Goal: Information Seeking & Learning: Learn about a topic

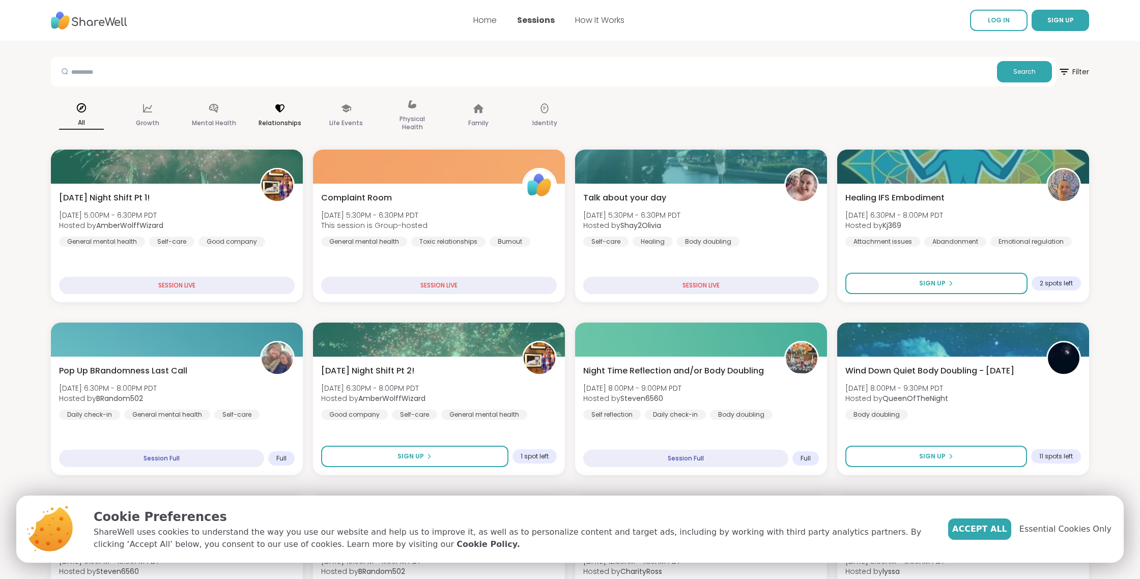
click at [285, 108] on icon at bounding box center [279, 108] width 11 height 11
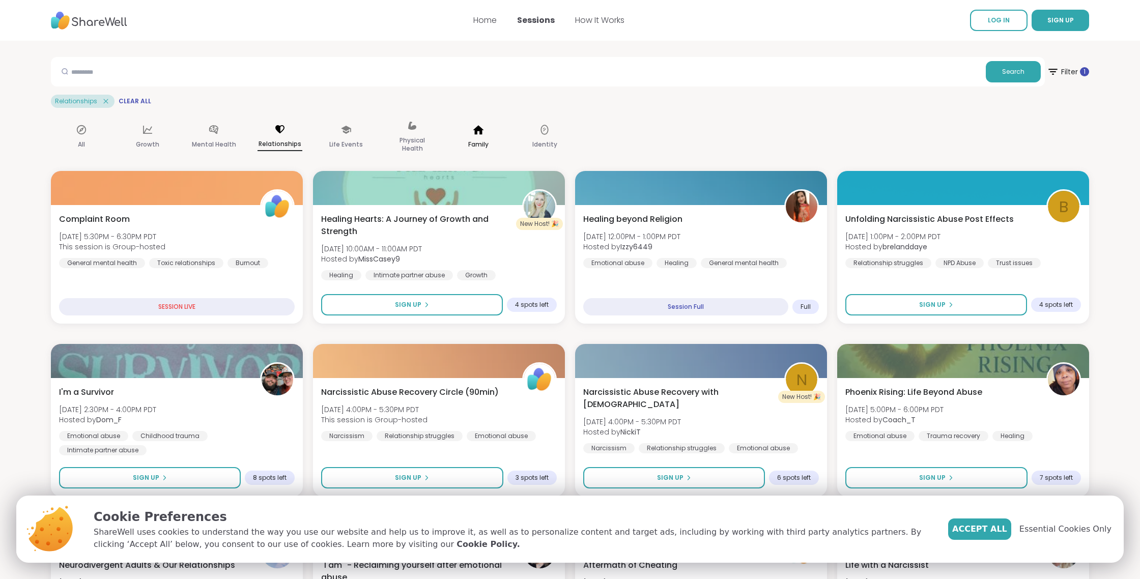
click at [479, 131] on icon at bounding box center [478, 129] width 11 height 11
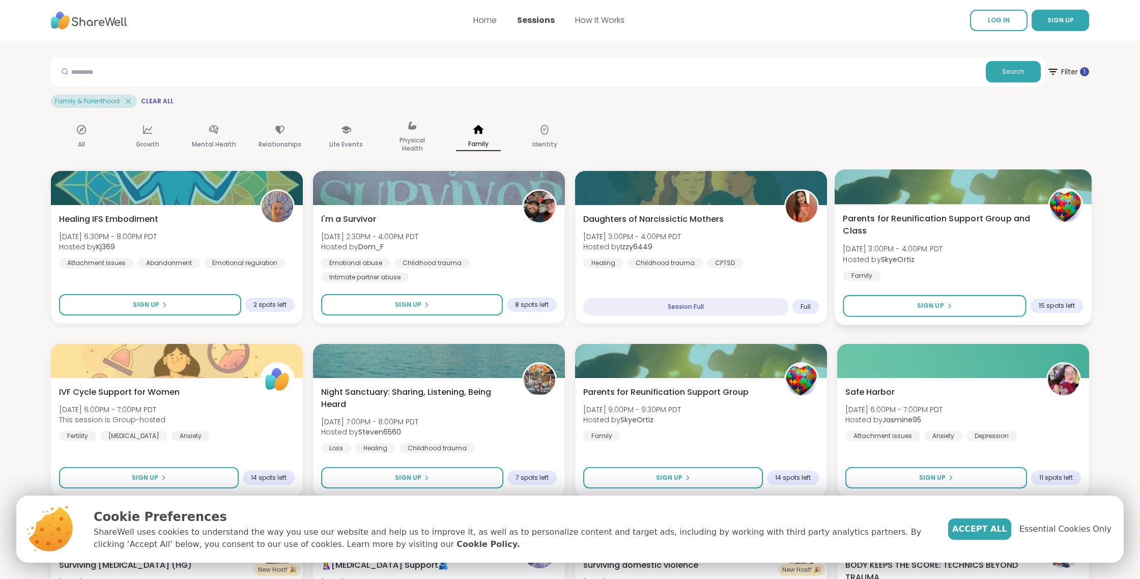
click at [960, 216] on span "Parents for Reunification Support Group and Class" at bounding box center [939, 225] width 193 height 25
click at [143, 128] on icon at bounding box center [147, 129] width 11 height 11
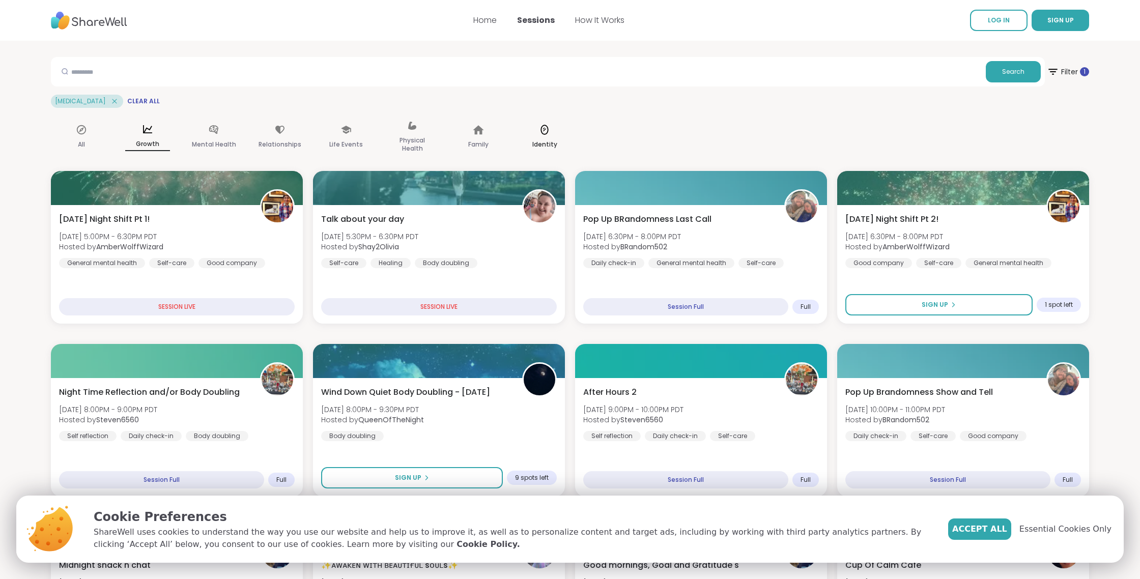
click at [551, 129] on div "Identity" at bounding box center [544, 137] width 61 height 51
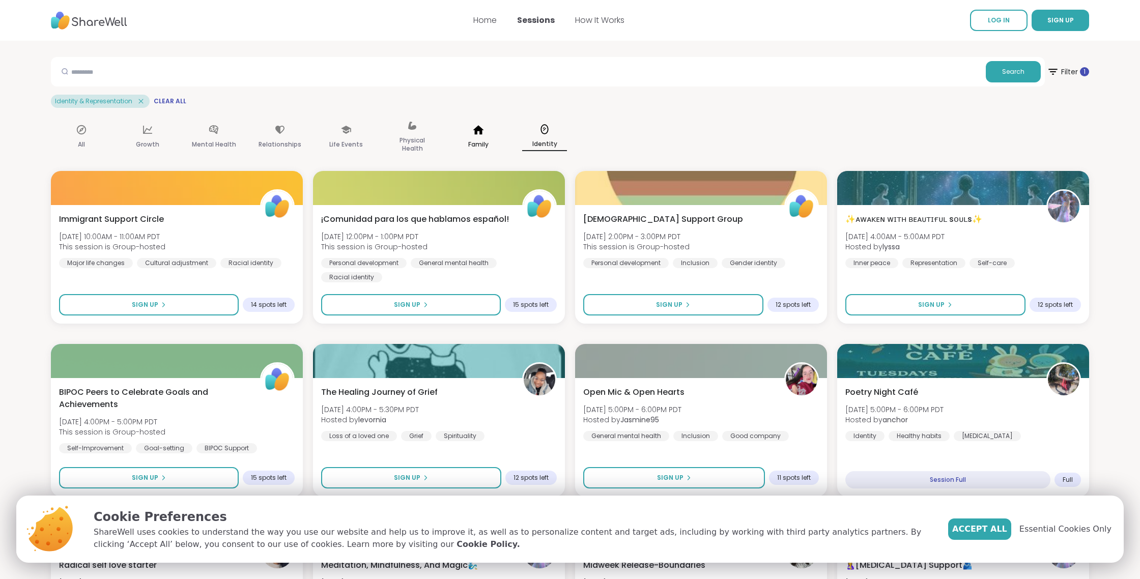
click at [471, 134] on div "Family" at bounding box center [478, 137] width 61 height 51
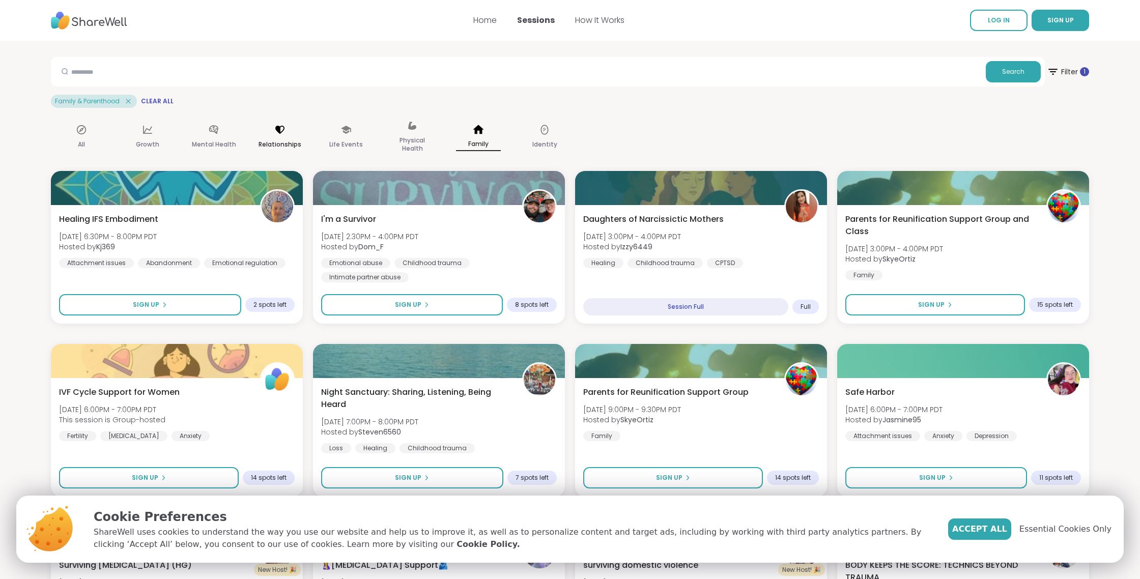
click at [282, 140] on p "Relationships" at bounding box center [280, 144] width 43 height 12
